Goal: Information Seeking & Learning: Check status

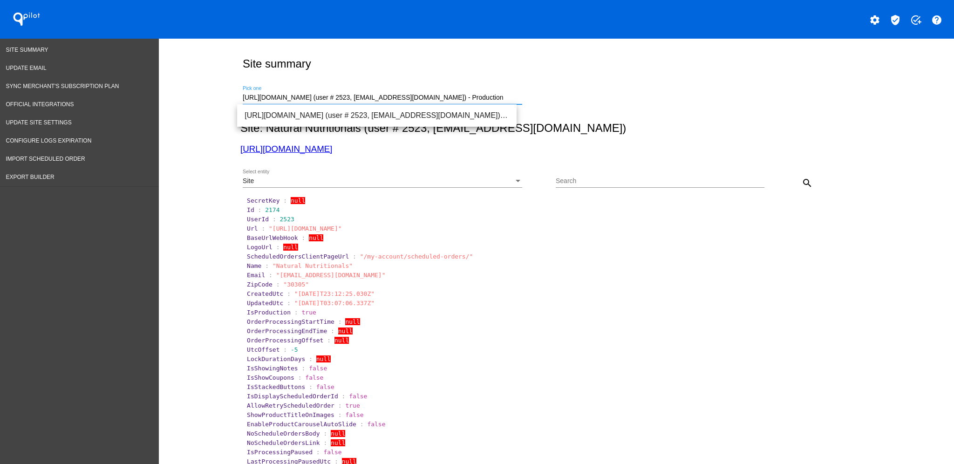
click at [490, 95] on input "[URL][DOMAIN_NAME] (user # 2523, [EMAIL_ADDRESS][DOMAIN_NAME]) - Production" at bounding box center [383, 97] width 280 height 7
drag, startPoint x: 509, startPoint y: 92, endPoint x: 500, endPoint y: 95, distance: 9.0
click at [501, 94] on div "https://naturalnutritionals.com (user # 2523, lanieccsviatl@gmail.com) - Produc…" at bounding box center [383, 95] width 280 height 18
drag, startPoint x: 500, startPoint y: 96, endPoint x: 198, endPoint y: 91, distance: 301.5
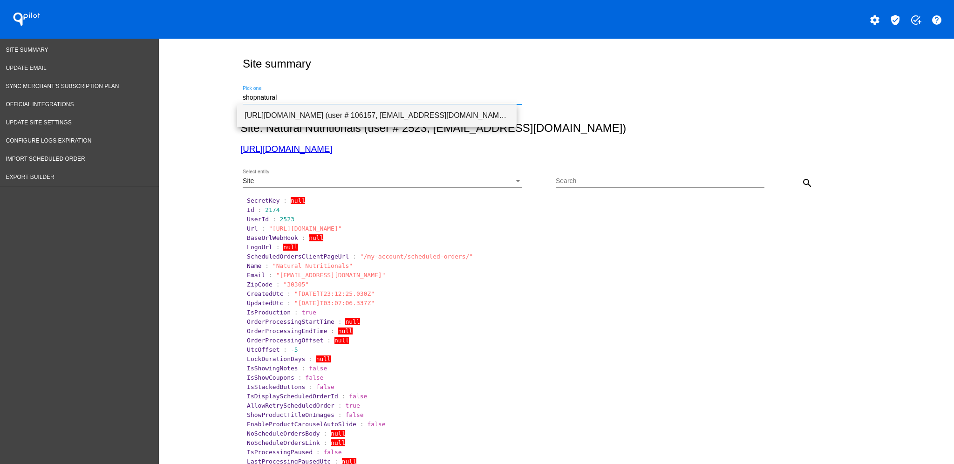
click at [344, 118] on span "[URL][DOMAIN_NAME] (user # 106157, [EMAIL_ADDRESS][DOMAIN_NAME]) - Production" at bounding box center [377, 115] width 265 height 22
type input "[URL][DOMAIN_NAME] (user # 106157, [EMAIL_ADDRESS][DOMAIN_NAME]) - Production"
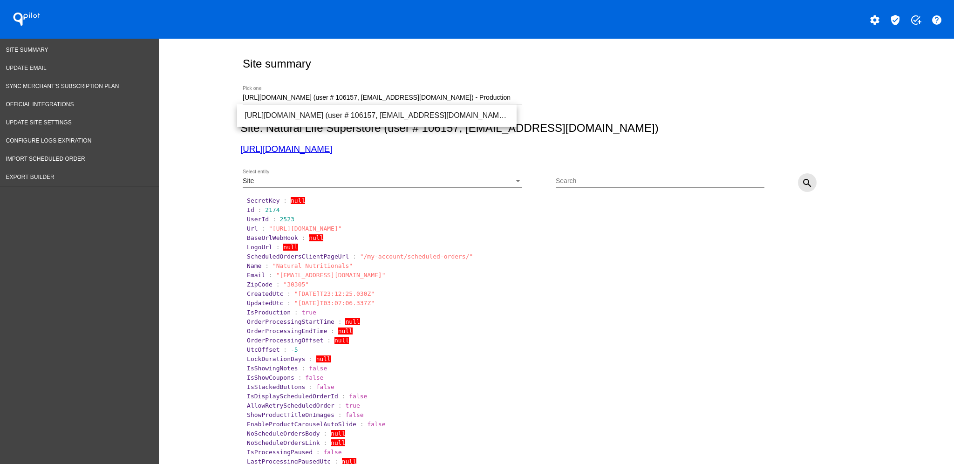
click at [802, 188] on mat-icon "search" at bounding box center [807, 183] width 11 height 11
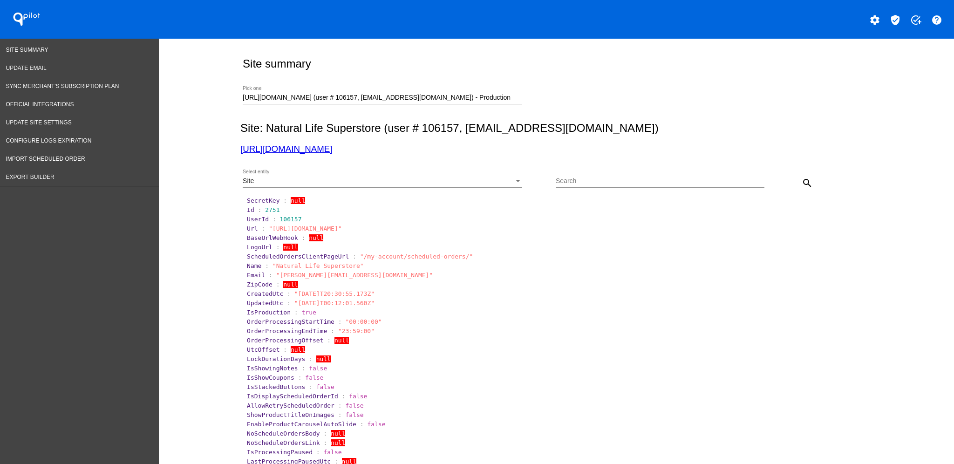
click at [332, 179] on div "Site" at bounding box center [378, 181] width 271 height 7
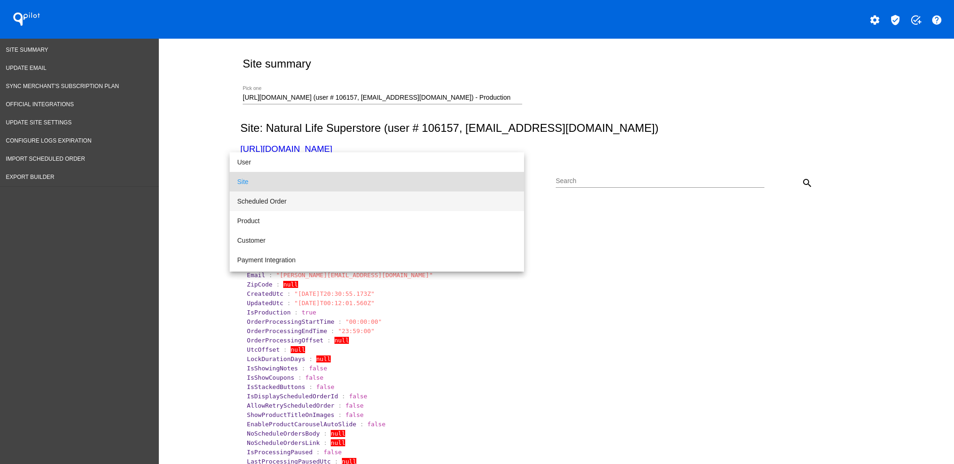
click at [358, 203] on span "Scheduled Order" at bounding box center [377, 202] width 280 height 20
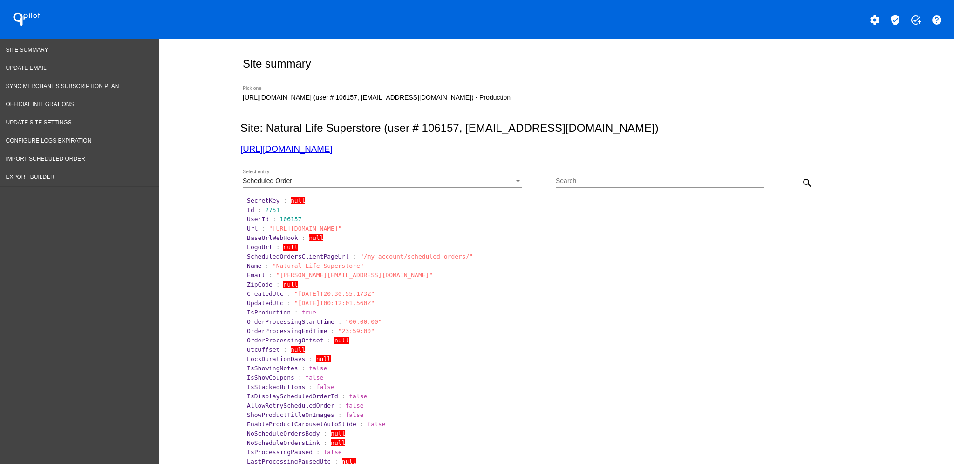
drag, startPoint x: 562, startPoint y: 176, endPoint x: 568, endPoint y: 175, distance: 5.2
click at [563, 176] on div "Search" at bounding box center [660, 179] width 209 height 18
paste input "969209"
type input "969209"
click at [815, 180] on div "Scheduled Order Select entity 969209 Search close search" at bounding box center [554, 179] width 629 height 33
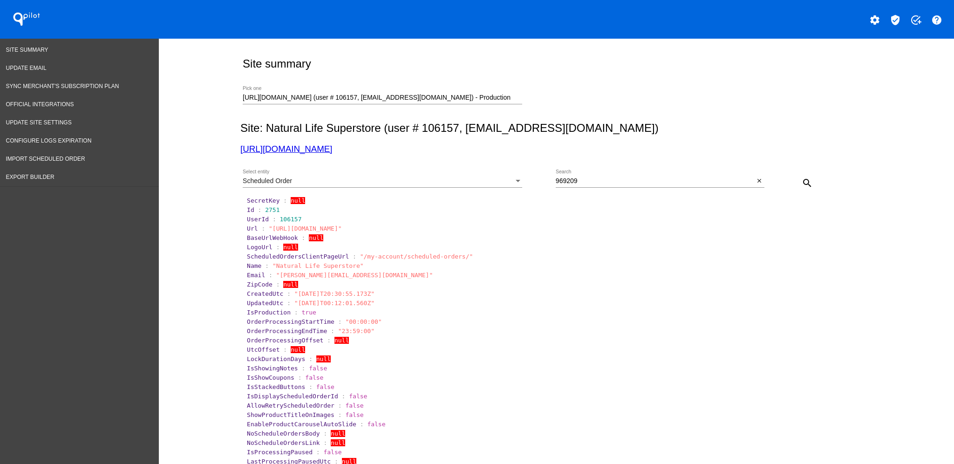
click at [798, 175] on button "search" at bounding box center [807, 182] width 19 height 19
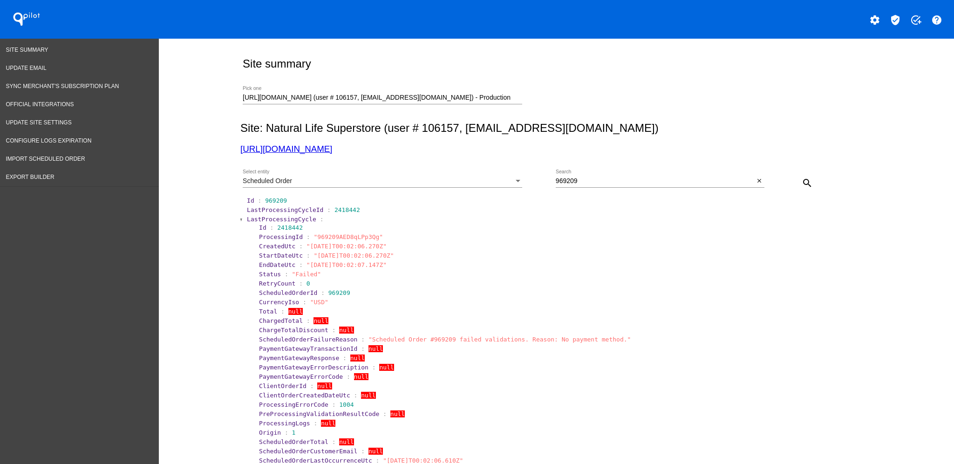
drag, startPoint x: 341, startPoint y: 153, endPoint x: 325, endPoint y: 151, distance: 16.5
click at [294, 220] on span "LastProcessingCycle" at bounding box center [281, 219] width 69 height 7
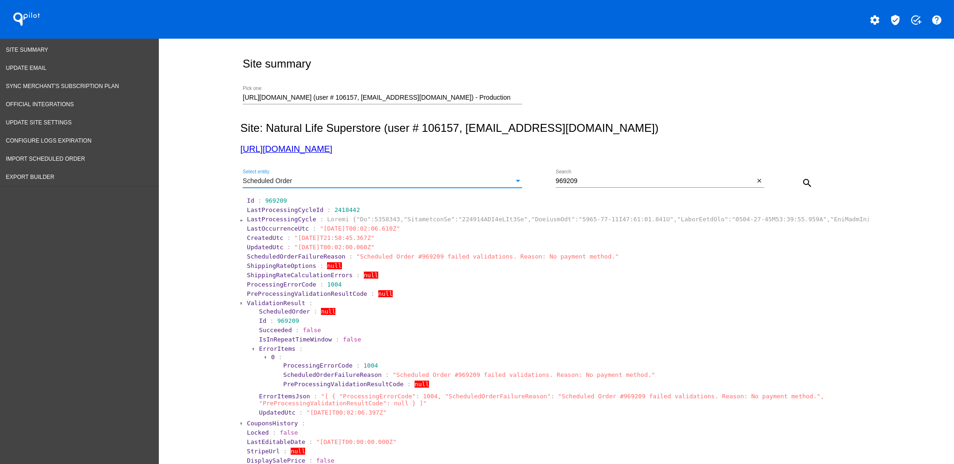
click at [406, 183] on div "Scheduled Order" at bounding box center [378, 181] width 271 height 7
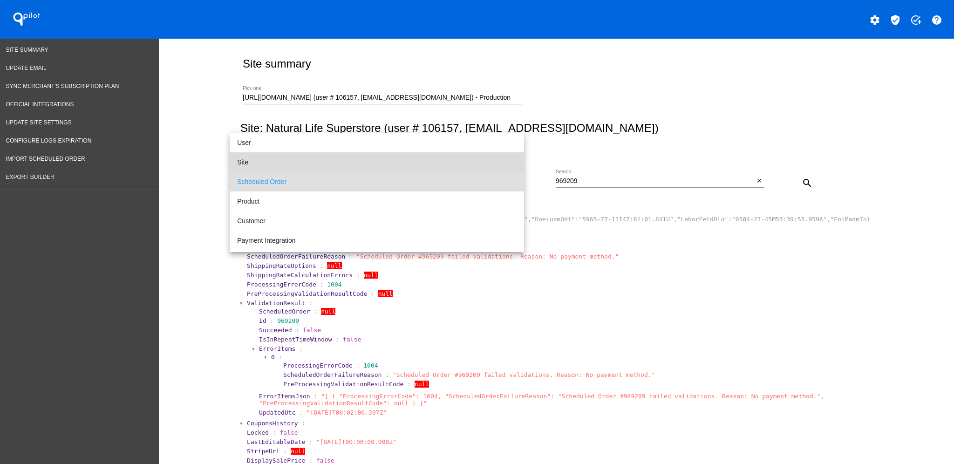
click at [412, 166] on span "Site" at bounding box center [377, 162] width 280 height 20
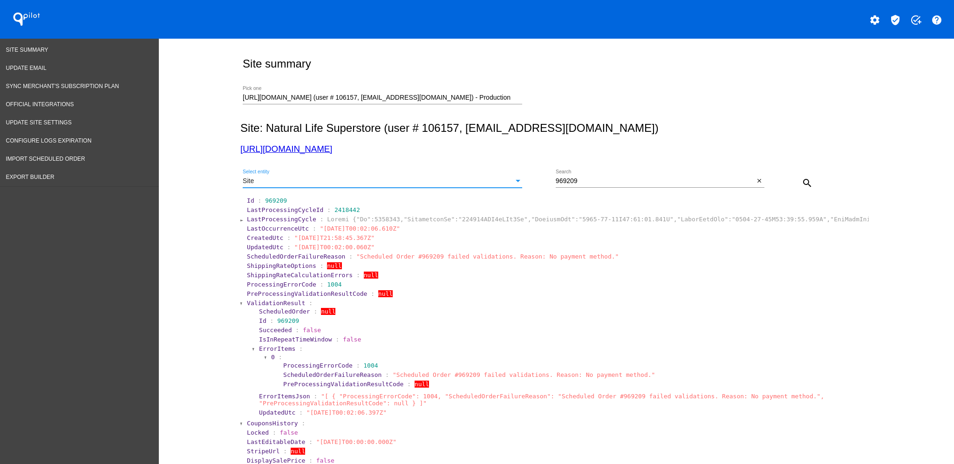
click at [808, 181] on button "search" at bounding box center [807, 182] width 19 height 19
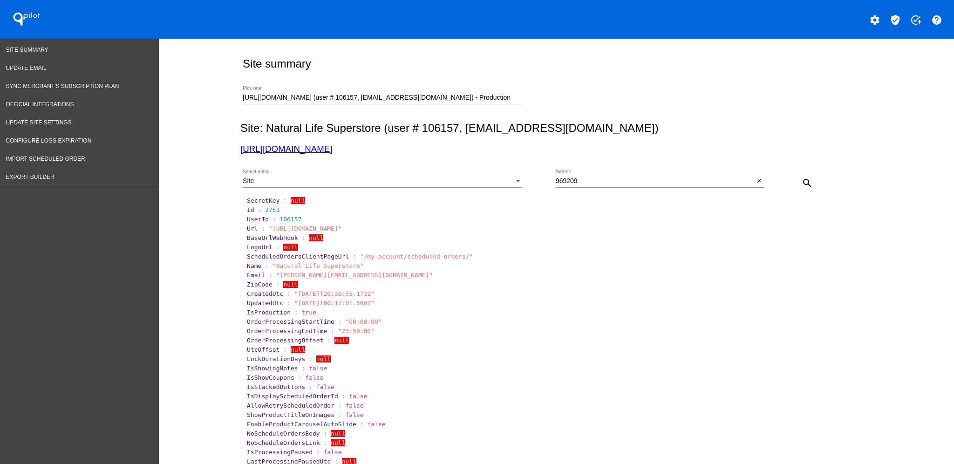
click at [499, 175] on div "Site Select entity" at bounding box center [383, 179] width 280 height 18
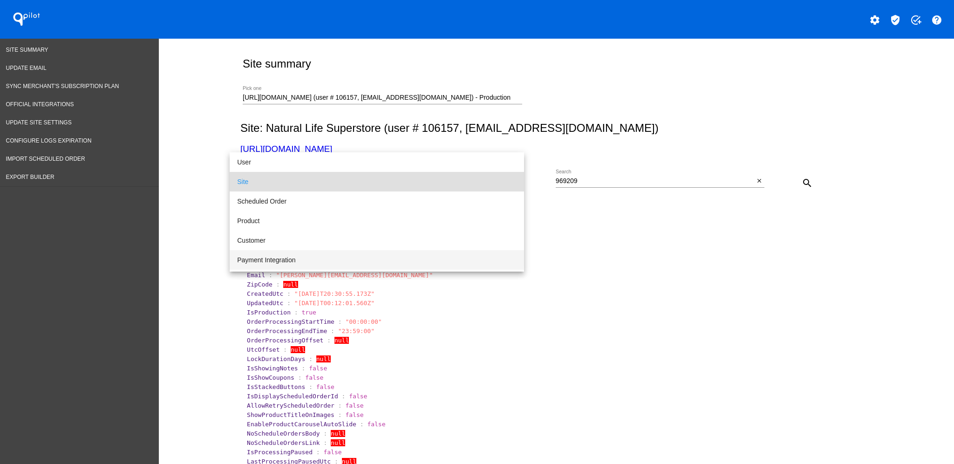
click at [479, 263] on span "Payment Integration" at bounding box center [377, 260] width 280 height 20
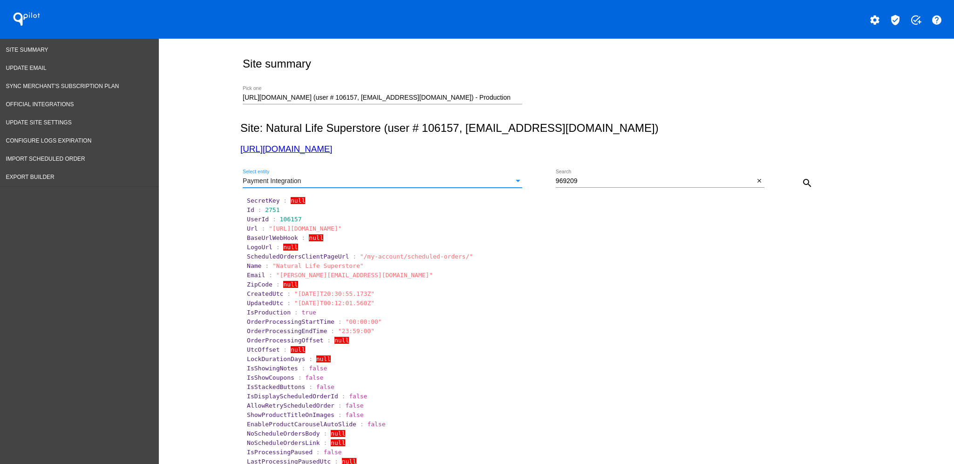
click at [802, 180] on mat-icon "search" at bounding box center [807, 183] width 11 height 11
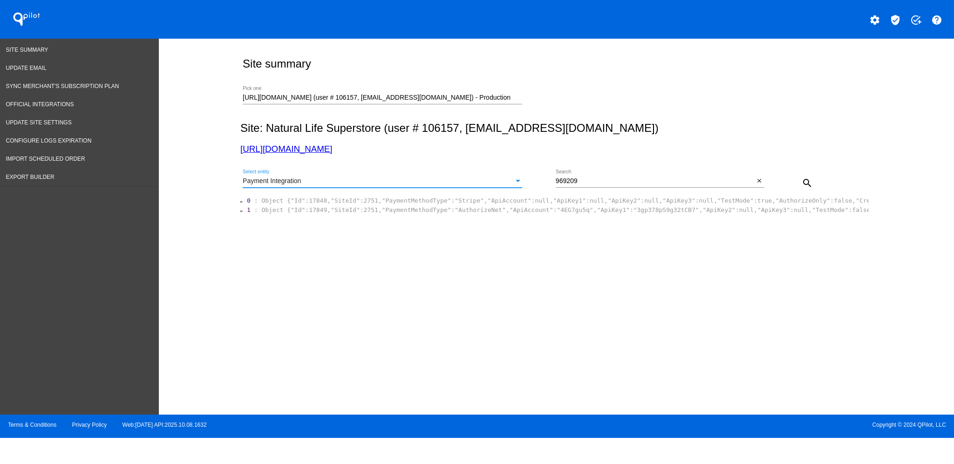
click at [513, 178] on div "Payment Integration" at bounding box center [378, 181] width 271 height 7
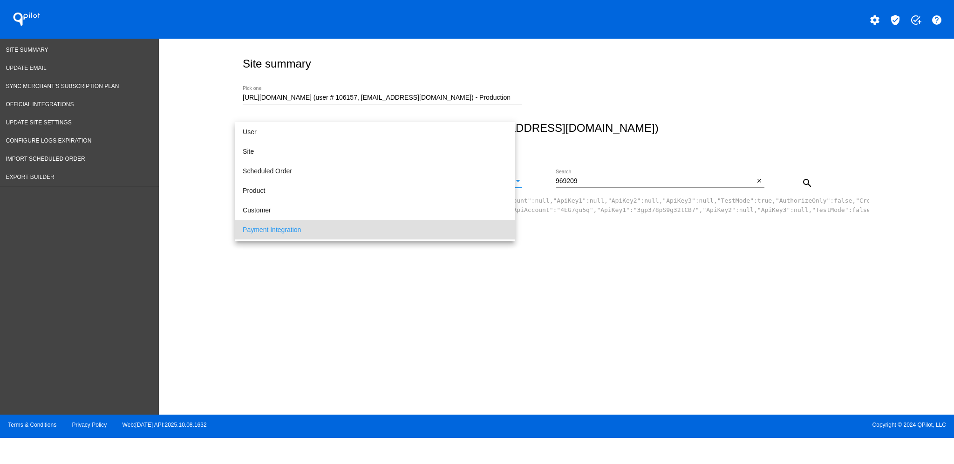
scroll to position [48, 0]
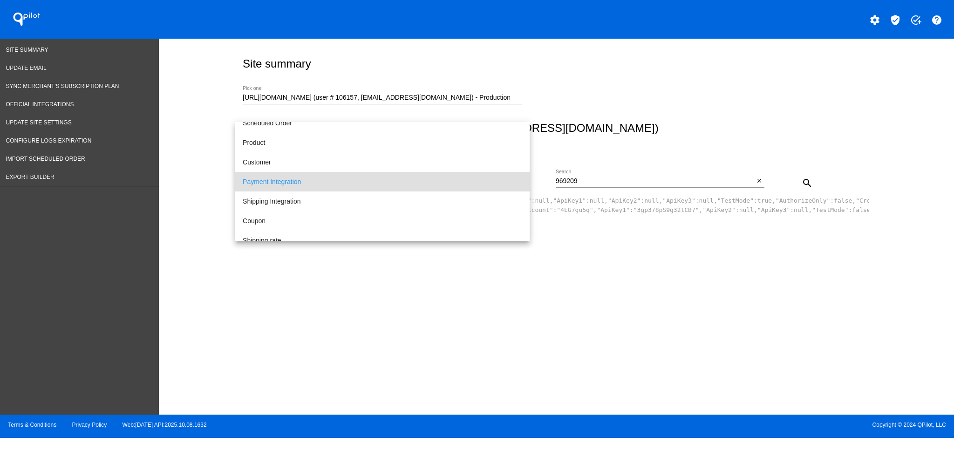
click at [607, 288] on div at bounding box center [477, 232] width 954 height 464
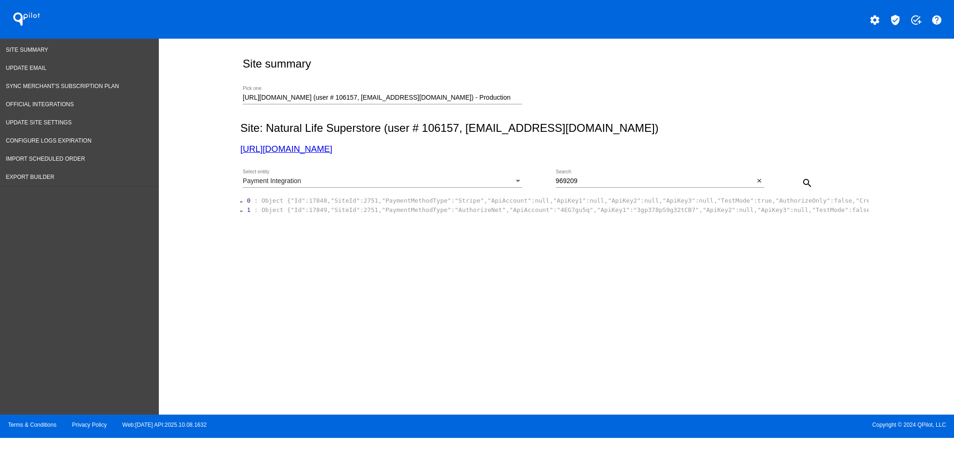
click at [482, 195] on div "Payment Integration Select entity" at bounding box center [383, 183] width 280 height 27
click at [487, 201] on span "Object {"Id":17848,"SiteId":2751,"PaymentMethodType":"Stripe","ApiAccount":null…" at bounding box center [689, 200] width 857 height 7
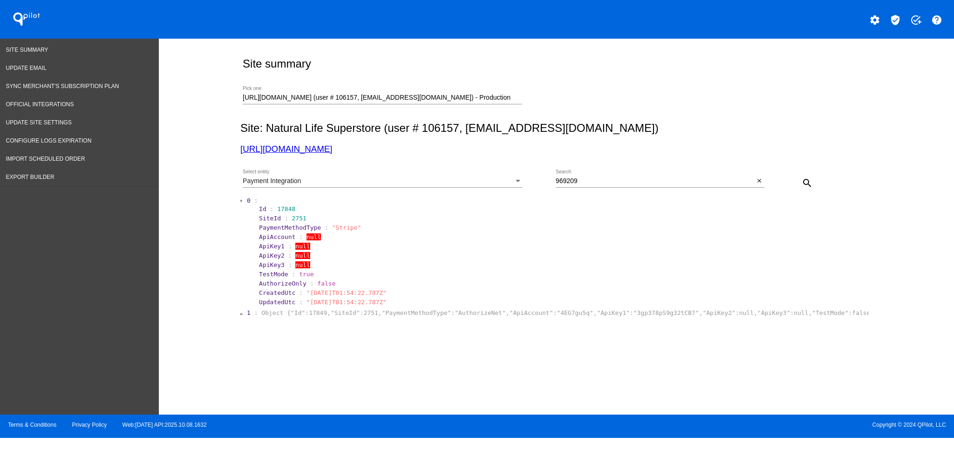
click at [482, 310] on span "Object {"Id":17849,"SiteId":2751,"PaymentMethodType":"AuthorizeNet","ApiAccount…" at bounding box center [739, 312] width 956 height 7
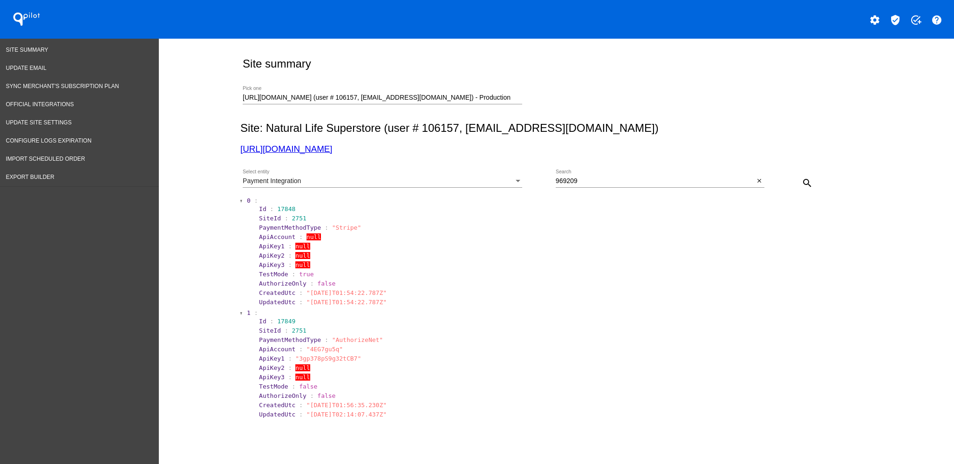
click at [486, 182] on div "Payment Integration" at bounding box center [378, 181] width 271 height 7
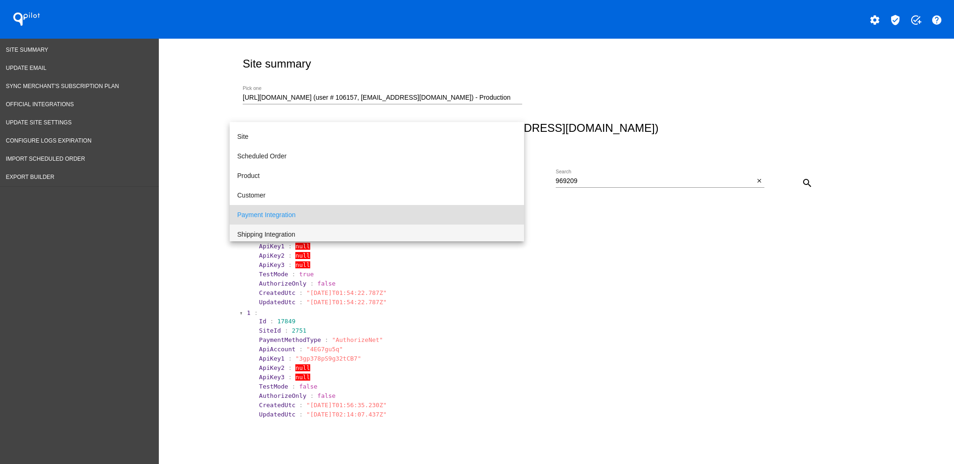
scroll to position [0, 0]
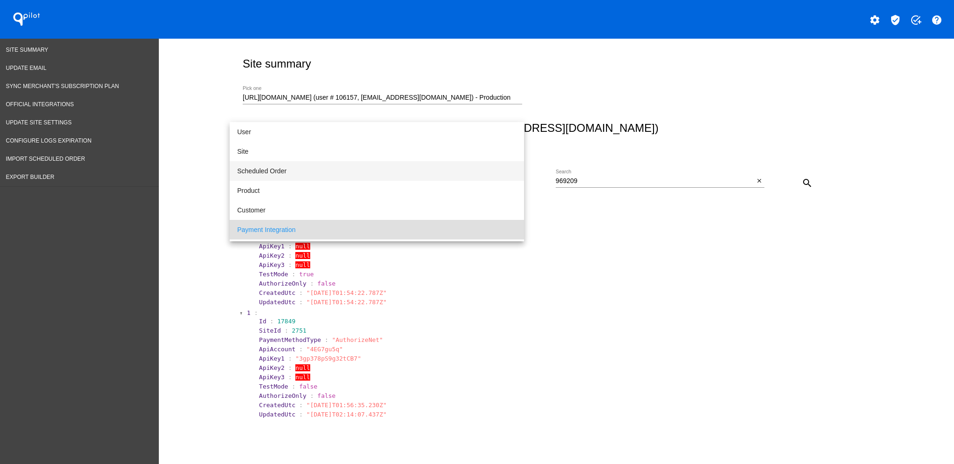
click at [473, 171] on span "Scheduled Order" at bounding box center [377, 171] width 280 height 20
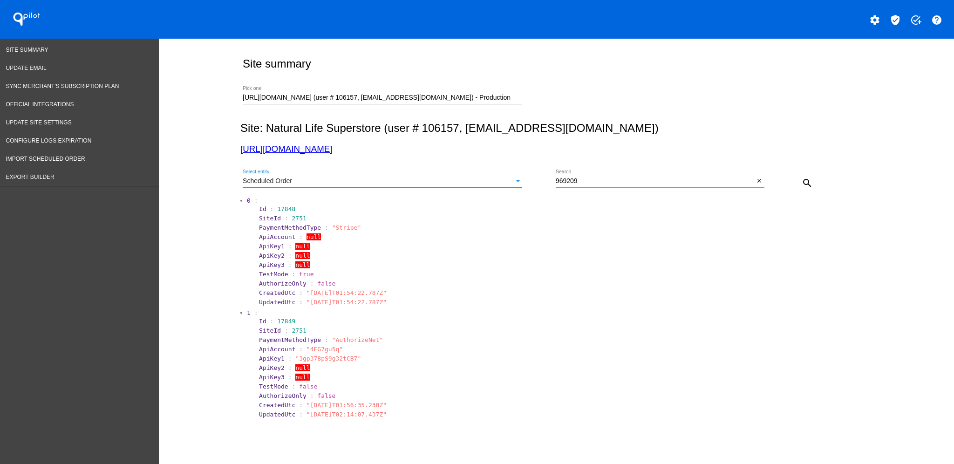
click at [806, 183] on mat-icon "search" at bounding box center [807, 183] width 11 height 11
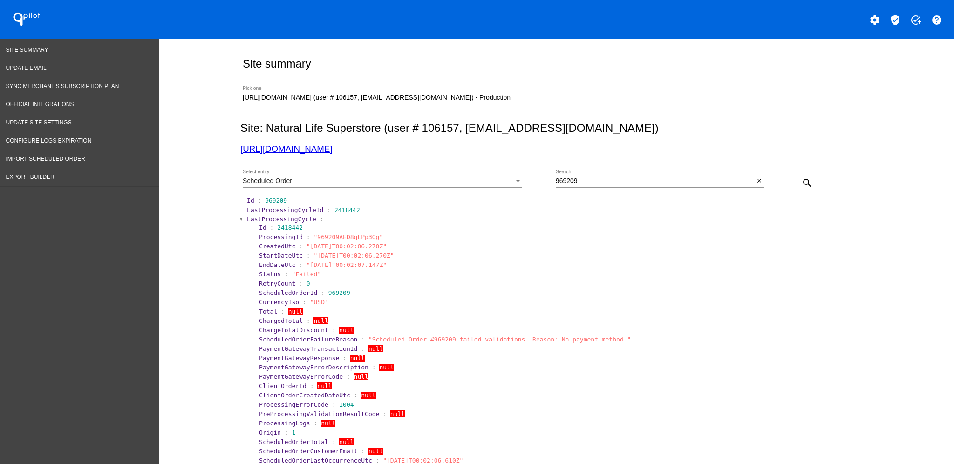
click at [267, 218] on span "LastProcessingCycle" at bounding box center [281, 219] width 69 height 7
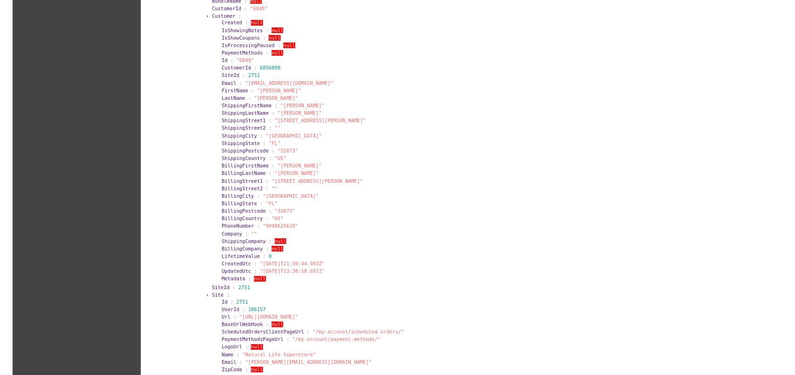
scroll to position [503, 0]
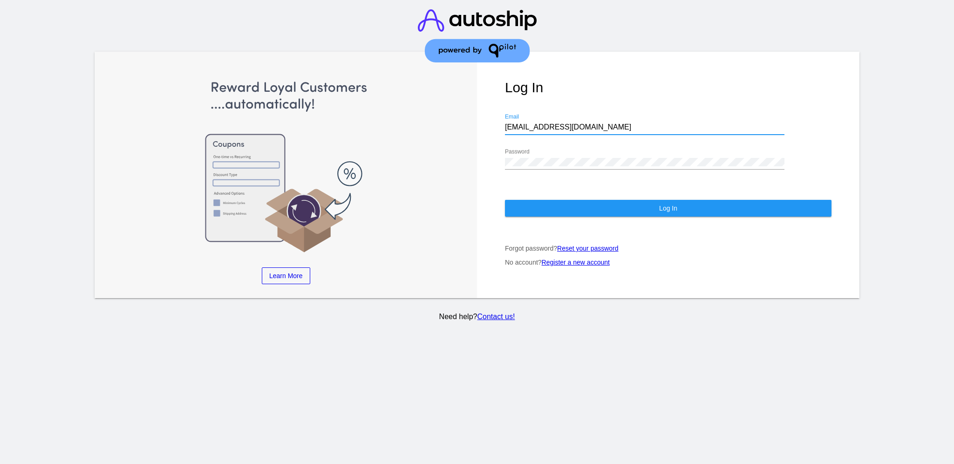
drag, startPoint x: 584, startPoint y: 121, endPoint x: 507, endPoint y: 119, distance: 76.9
click at [503, 122] on div "Log In [EMAIL_ADDRESS][DOMAIN_NAME] Email Password Log In Forgot password? Rese…" at bounding box center [668, 175] width 383 height 247
paste input "[EMAIL_ADDRESS][DOMAIN_NAME]"
type input "[EMAIL_ADDRESS][DOMAIN_NAME]"
click at [495, 153] on div "Log In [EMAIL_ADDRESS][DOMAIN_NAME] Email Password Log In Forgot password? Rese…" at bounding box center [668, 175] width 383 height 247
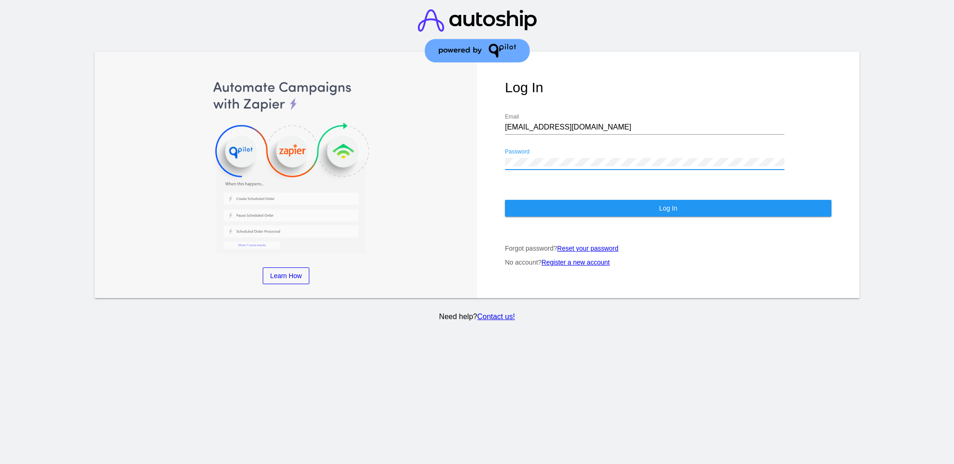
click at [537, 206] on button "Log In" at bounding box center [668, 208] width 327 height 17
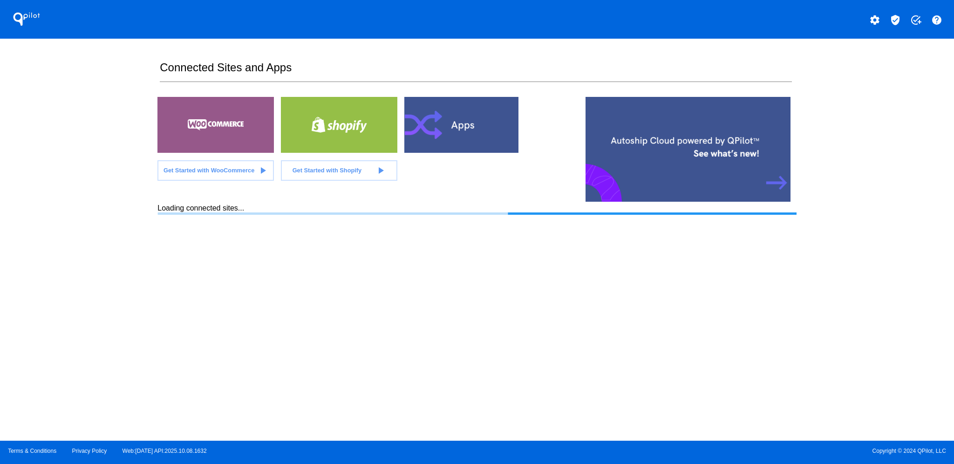
click at [886, 15] on link "verified_user" at bounding box center [895, 19] width 19 height 8
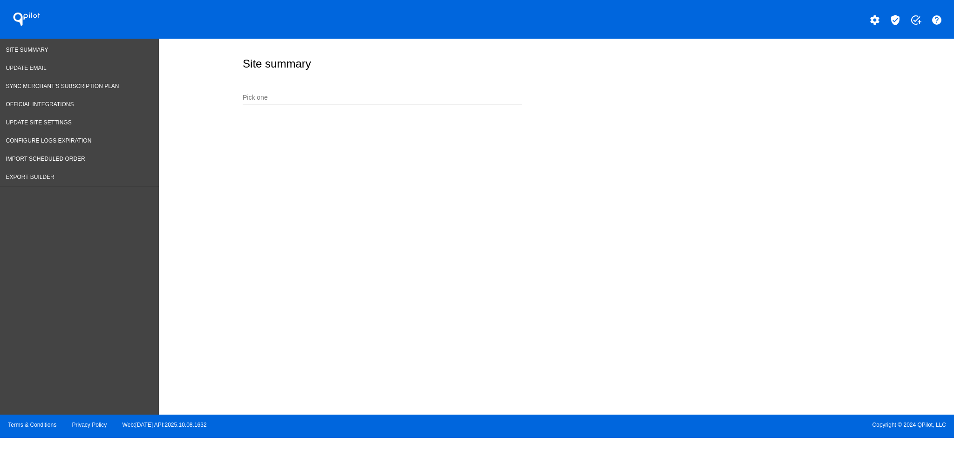
click at [378, 104] on div at bounding box center [383, 104] width 280 height 0
click at [378, 100] on input "Pick one" at bounding box center [383, 97] width 280 height 7
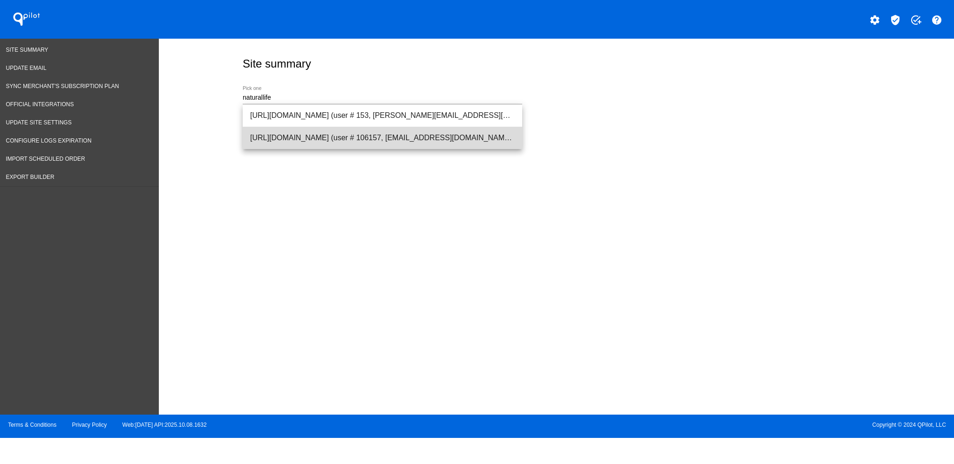
click at [389, 127] on span "[URL][DOMAIN_NAME] (user # 106157, [EMAIL_ADDRESS][DOMAIN_NAME]) - Production" at bounding box center [382, 138] width 265 height 22
type input "[URL][DOMAIN_NAME] (user # 106157, [EMAIL_ADDRESS][DOMAIN_NAME]) - Production"
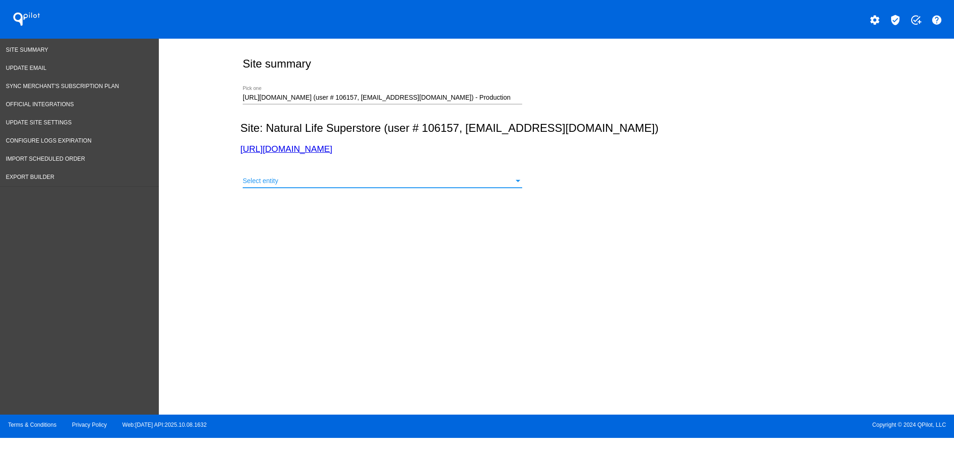
click at [355, 182] on div "Select entity" at bounding box center [378, 181] width 271 height 7
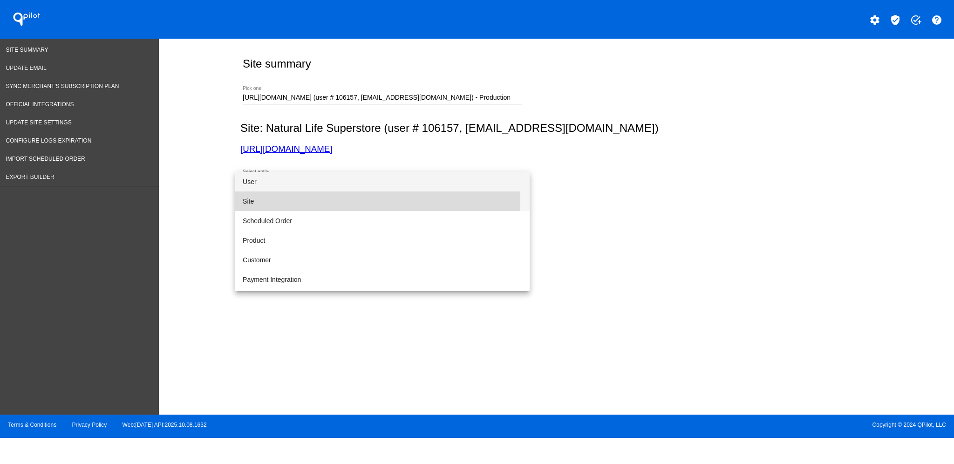
click at [325, 200] on span "Site" at bounding box center [383, 202] width 280 height 20
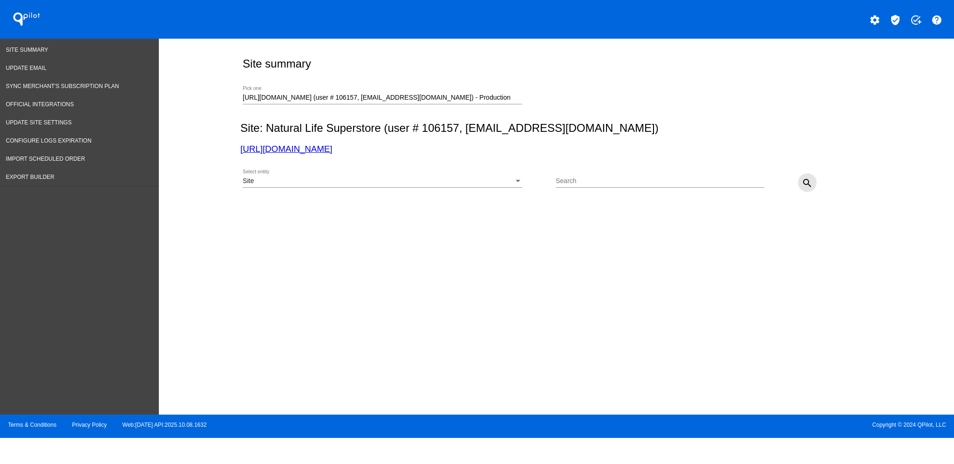
drag, startPoint x: 812, startPoint y: 183, endPoint x: 749, endPoint y: 193, distance: 63.3
click at [812, 182] on mat-icon "search" at bounding box center [807, 183] width 11 height 11
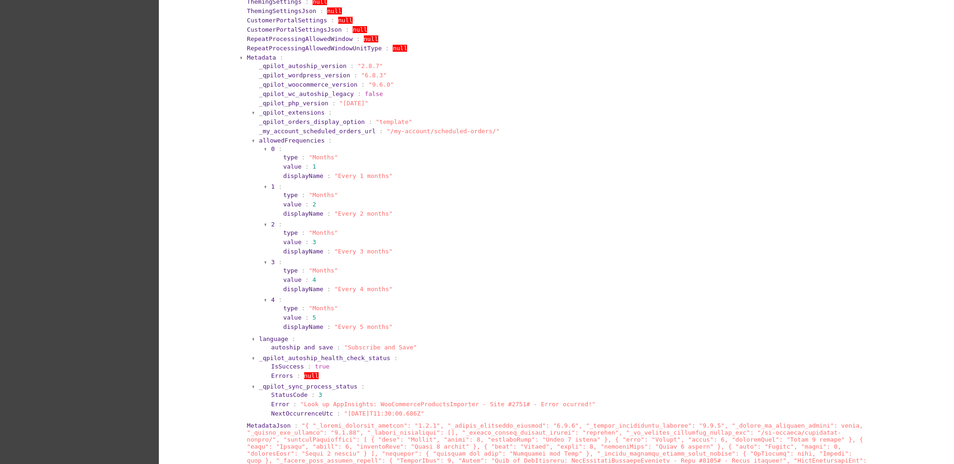
scroll to position [497, 0]
